Goal: Task Accomplishment & Management: Manage account settings

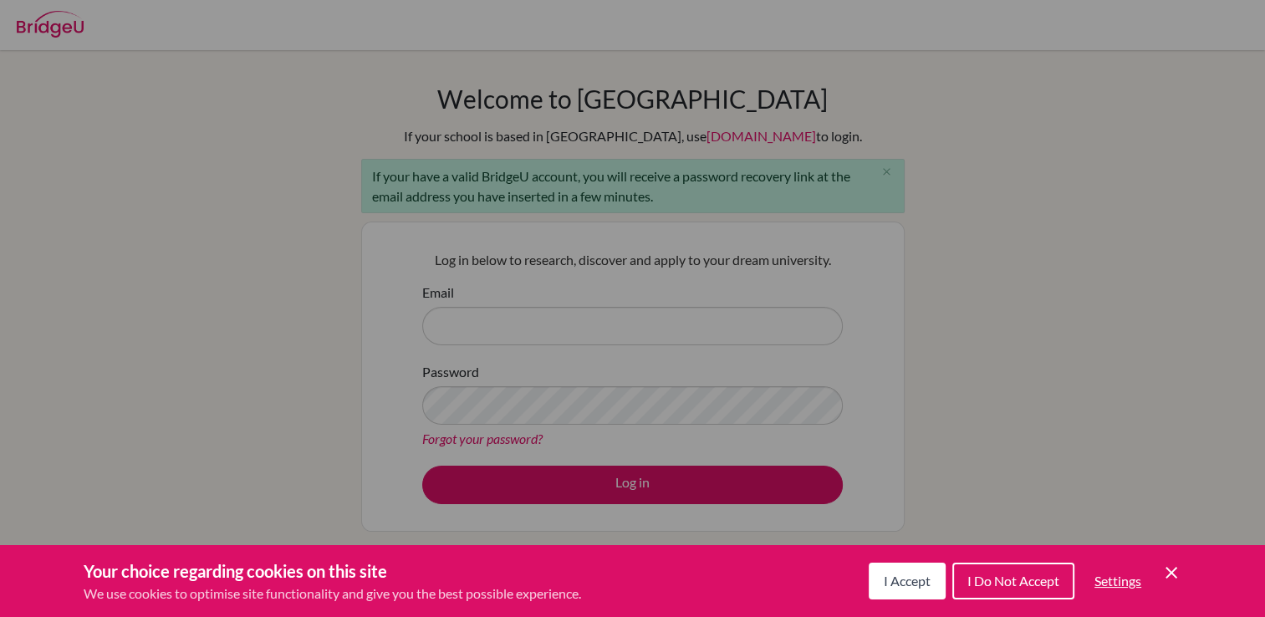
click at [906, 219] on div "Cookie Preferences" at bounding box center [632, 308] width 1265 height 617
click at [940, 567] on button "I Accept" at bounding box center [906, 581] width 77 height 37
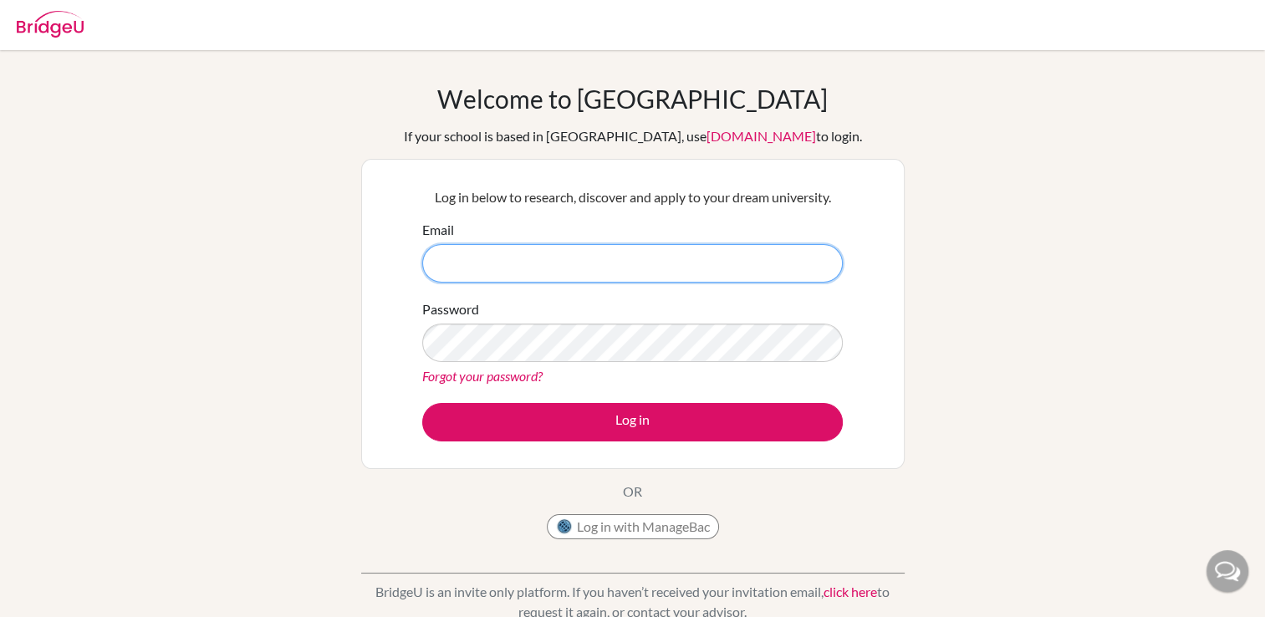
click at [496, 244] on input "Email" at bounding box center [632, 263] width 420 height 38
click at [422, 403] on button "Log in" at bounding box center [632, 422] width 420 height 38
type input "[EMAIL_ADDRESS][DOMAIN_NAME]"
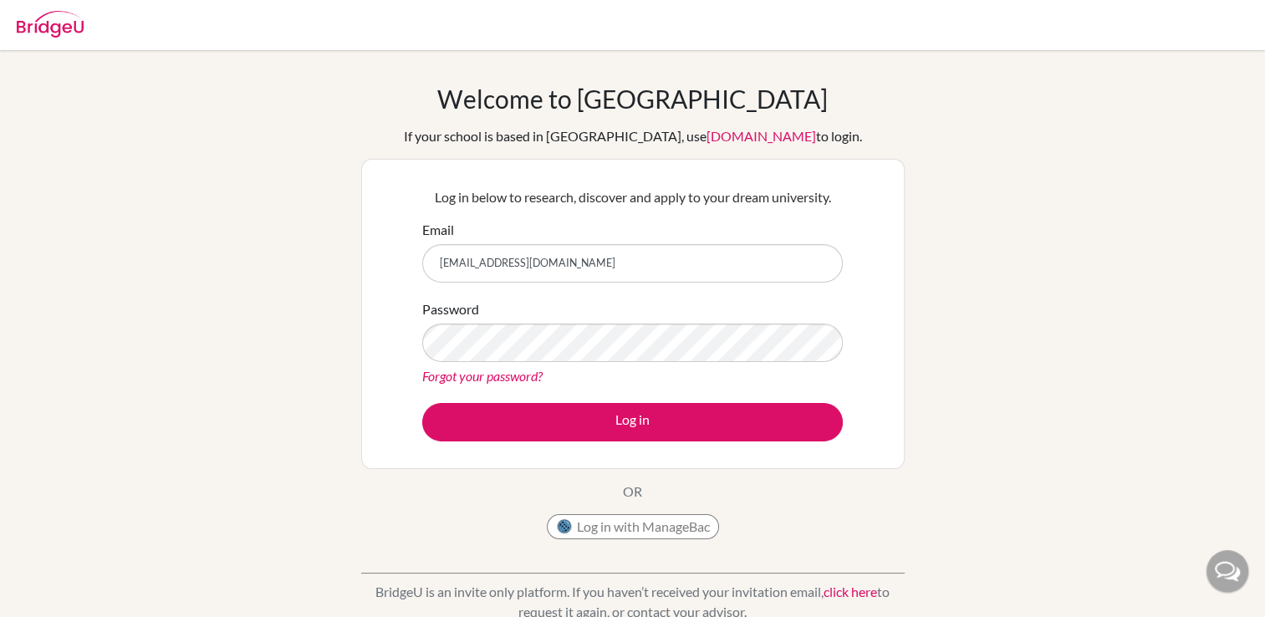
click at [492, 374] on link "Forgot your password?" at bounding box center [482, 376] width 120 height 16
click at [1237, 130] on div "Welcome to [GEOGRAPHIC_DATA] If your school is based in [GEOGRAPHIC_DATA], use …" at bounding box center [632, 357] width 1265 height 547
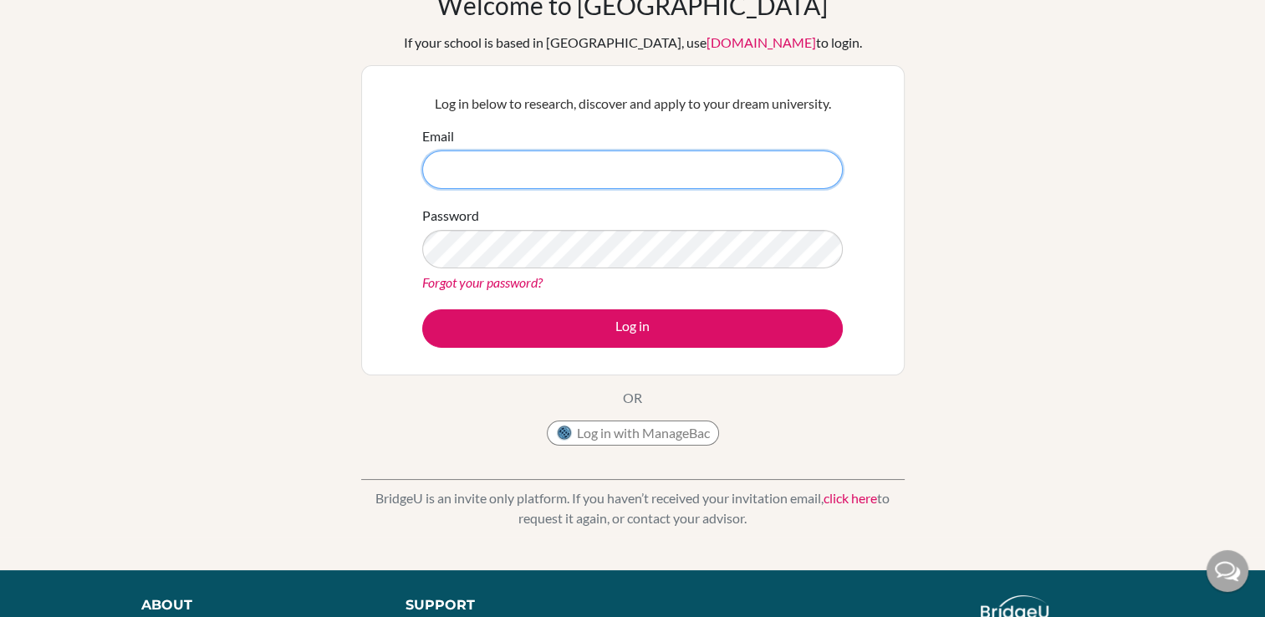
click at [534, 175] on input "Email" at bounding box center [632, 169] width 420 height 38
click at [685, 172] on input "Email" at bounding box center [632, 169] width 420 height 38
click at [645, 183] on input "Email" at bounding box center [632, 169] width 420 height 38
type input "leonardogomez@student.esmv.edu.hn"
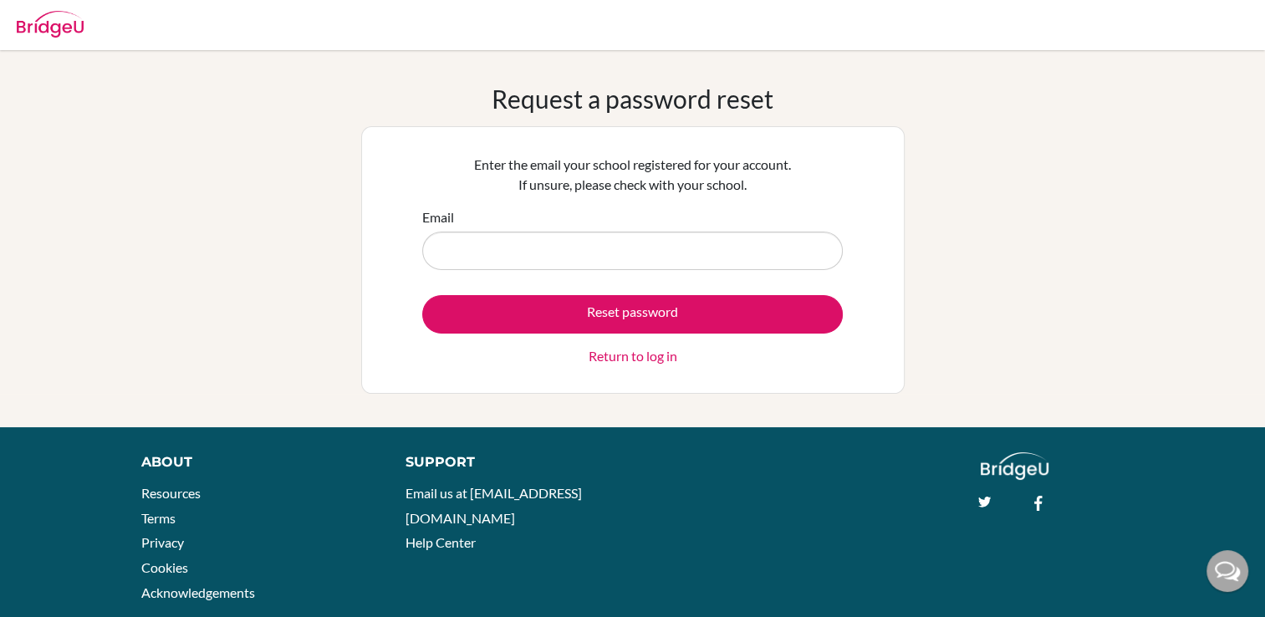
click at [441, 249] on input "Email" at bounding box center [632, 251] width 420 height 38
type input "[EMAIL_ADDRESS][DOMAIN_NAME]"
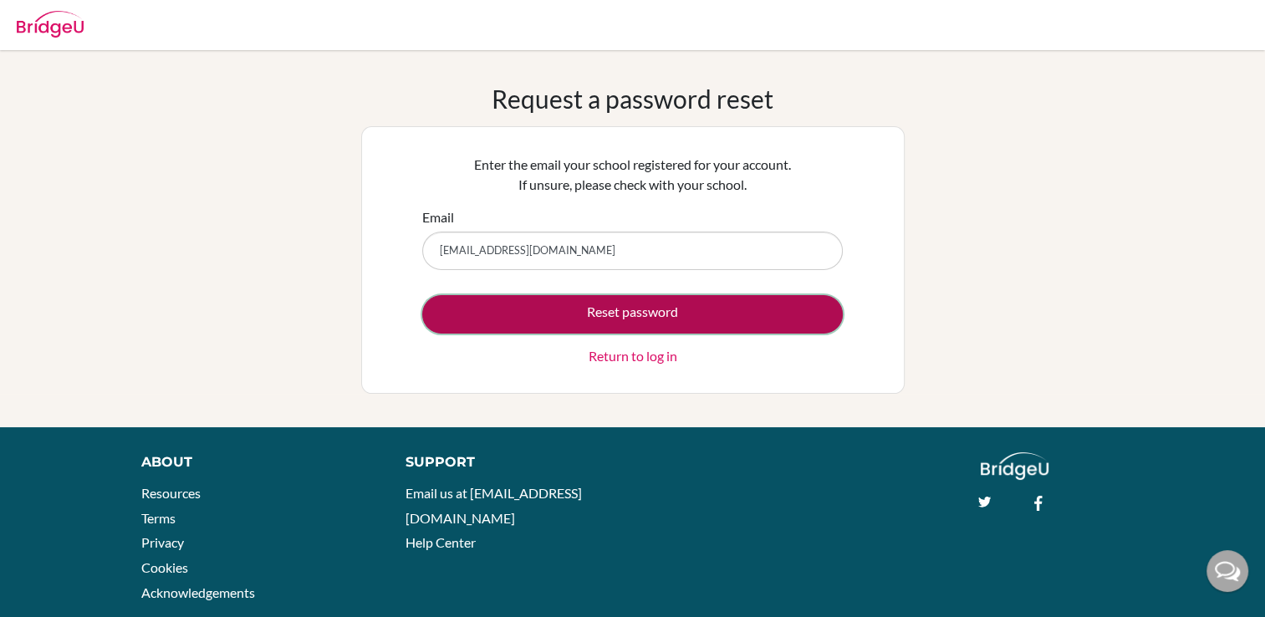
click at [498, 320] on button "Reset password" at bounding box center [632, 314] width 420 height 38
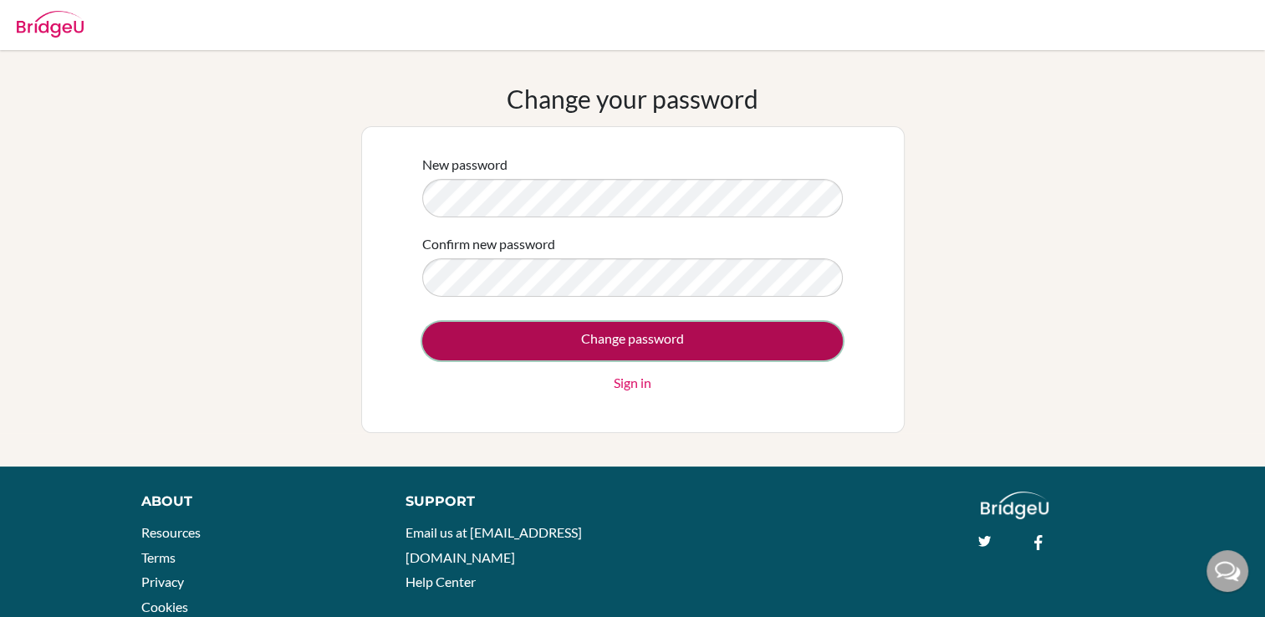
click at [698, 344] on input "Change password" at bounding box center [632, 341] width 420 height 38
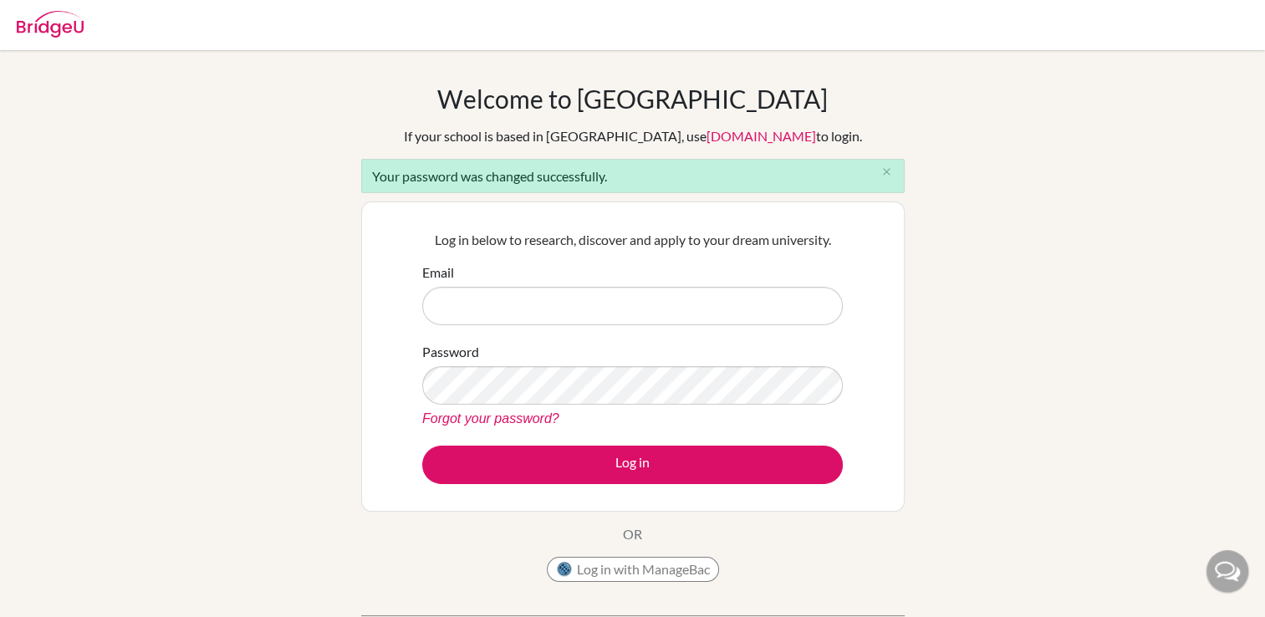
click at [649, 309] on input "Email" at bounding box center [632, 306] width 420 height 38
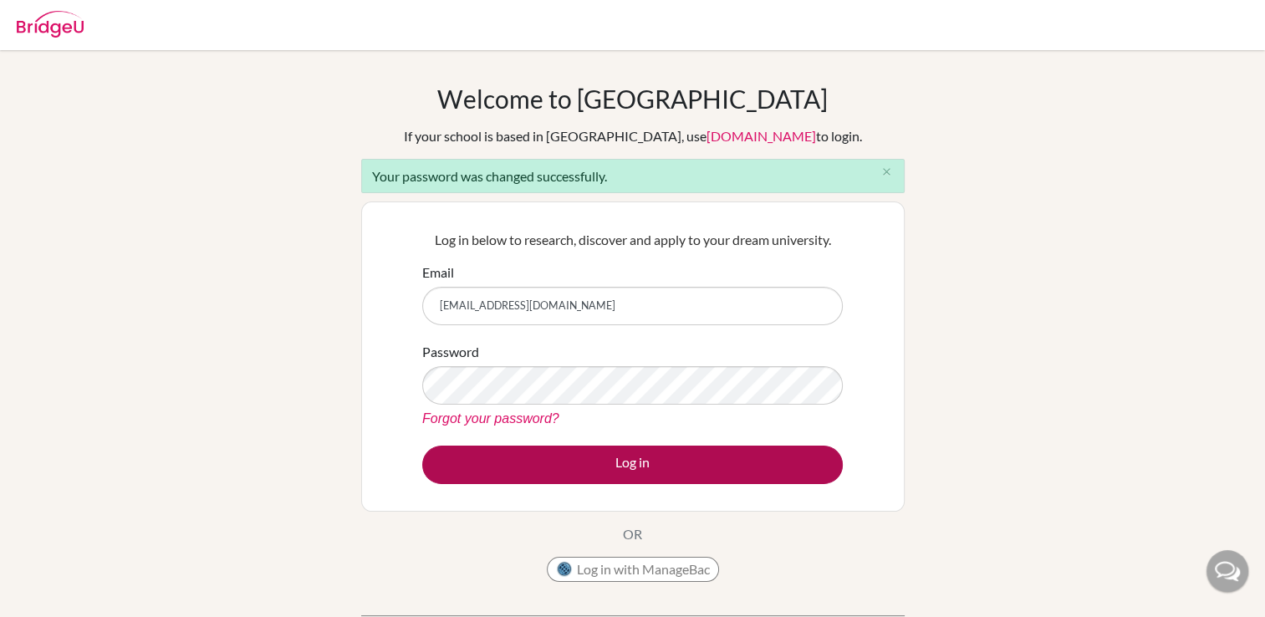
type input "[EMAIL_ADDRESS][DOMAIN_NAME]"
click at [567, 456] on button "Log in" at bounding box center [632, 465] width 420 height 38
